Goal: Task Accomplishment & Management: Complete application form

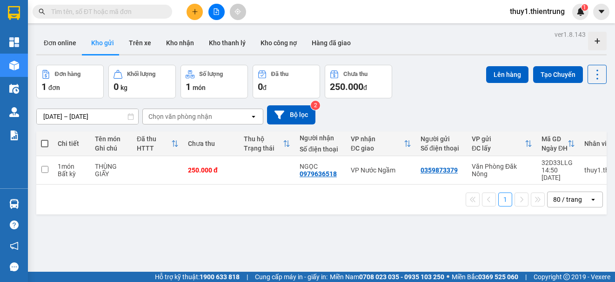
drag, startPoint x: 420, startPoint y: 106, endPoint x: 168, endPoint y: 1, distance: 273.1
click at [417, 105] on div "[DATE] – [DATE] Press the down arrow key to interact with the calendar and sele…" at bounding box center [321, 114] width 571 height 19
drag, startPoint x: 199, startPoint y: 9, endPoint x: 247, endPoint y: 39, distance: 56.4
click at [199, 10] on button at bounding box center [195, 12] width 16 height 16
click at [239, 33] on div "Tạo đơn hàng" at bounding box center [231, 35] width 40 height 10
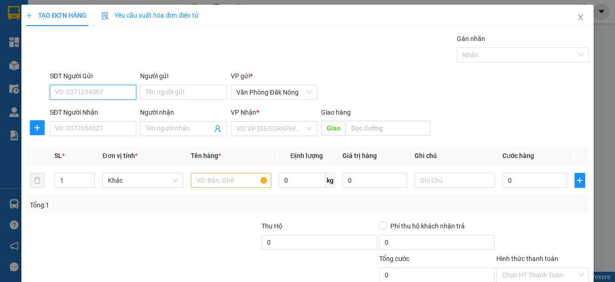
click at [109, 93] on input "SĐT Người Gửi" at bounding box center [93, 92] width 87 height 15
type input "0372243515"
click at [82, 109] on div "0372243515" at bounding box center [92, 111] width 74 height 10
type input "0972743978"
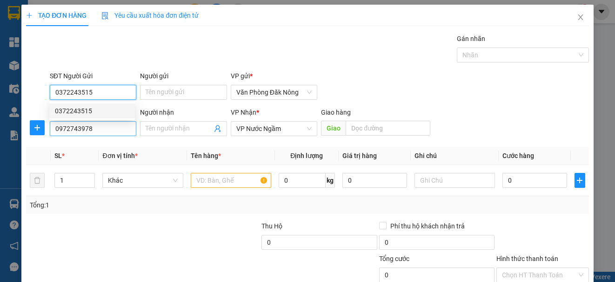
type input "250.000"
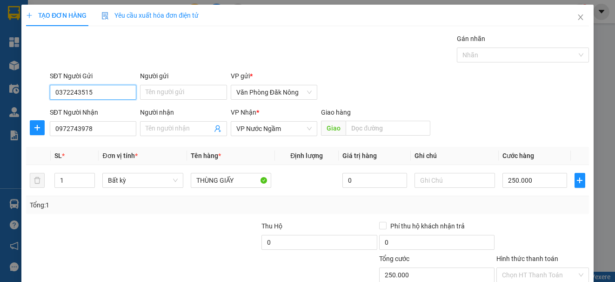
type input "0372243515"
click at [145, 254] on div at bounding box center [107, 269] width 165 height 33
click at [548, 181] on input "250.000" at bounding box center [535, 180] width 65 height 15
type input "3"
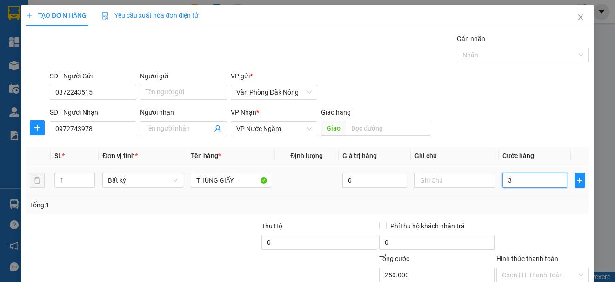
type input "3"
type input "30"
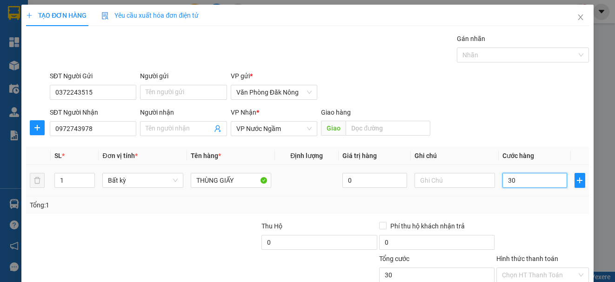
type input "300"
type input "3.000"
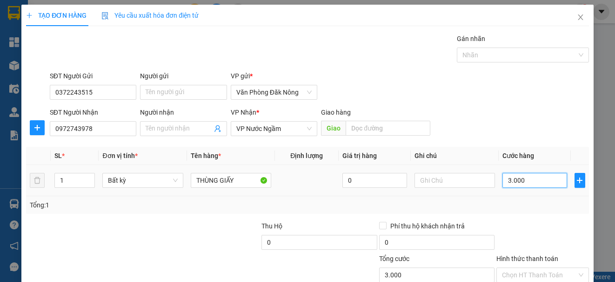
type input "30.000"
type input "300.000"
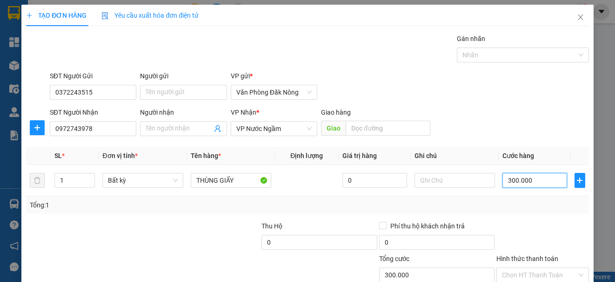
type input "300.000"
click at [521, 215] on div "Transit Pickup Surcharge Ids Transit Deliver Surcharge Ids Transit Deliver Surc…" at bounding box center [307, 180] width 563 height 293
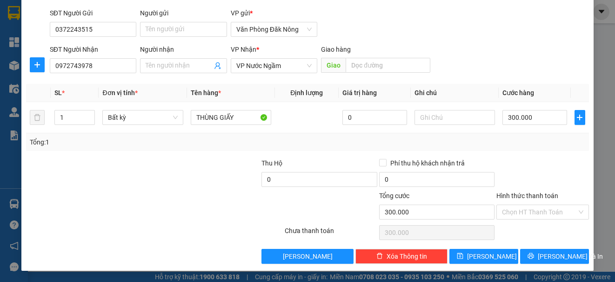
click at [538, 180] on div at bounding box center [543, 174] width 94 height 33
click at [535, 209] on input "Hình thức thanh toán" at bounding box center [539, 212] width 74 height 14
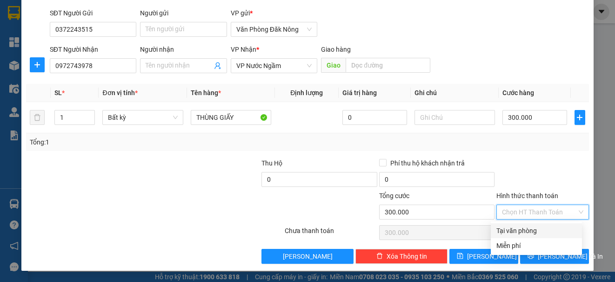
click at [530, 236] on div "Tại văn phòng" at bounding box center [536, 230] width 91 height 15
type input "0"
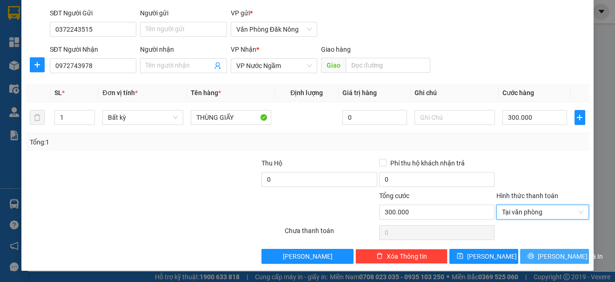
click at [558, 256] on span "[PERSON_NAME] và In" at bounding box center [570, 256] width 65 height 10
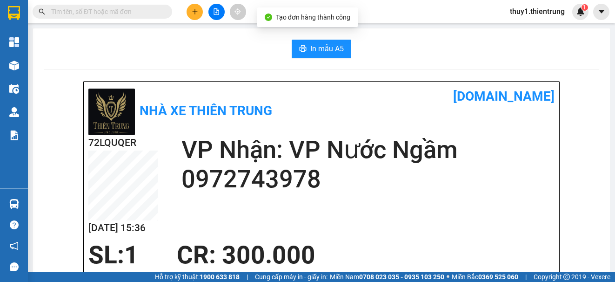
click at [356, 52] on div "In mẫu A5" at bounding box center [321, 49] width 555 height 19
click at [330, 52] on span "In mẫu A5" at bounding box center [327, 49] width 34 height 12
